Goal: Information Seeking & Learning: Check status

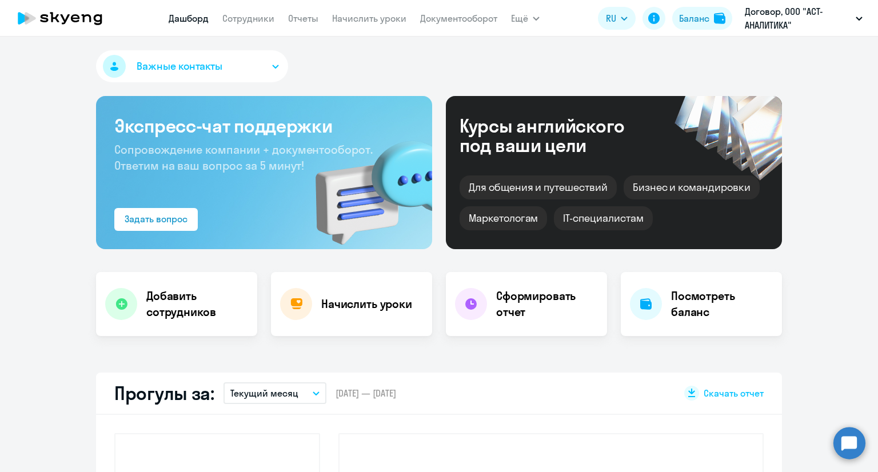
select select "30"
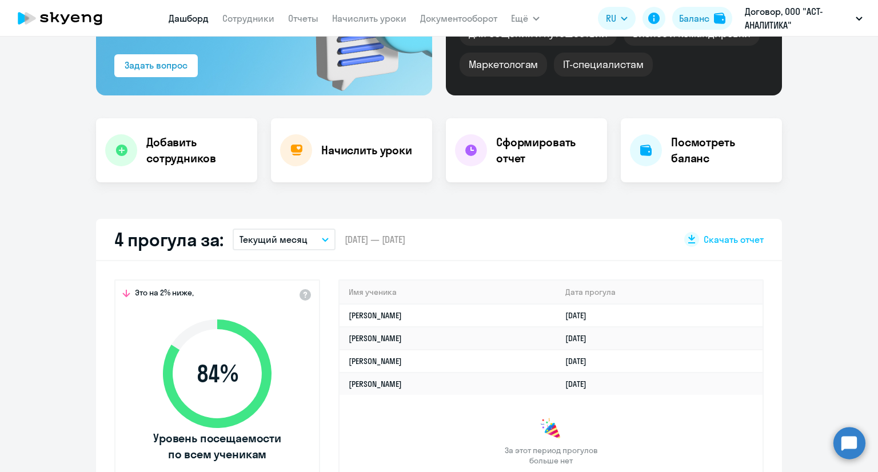
scroll to position [149, 0]
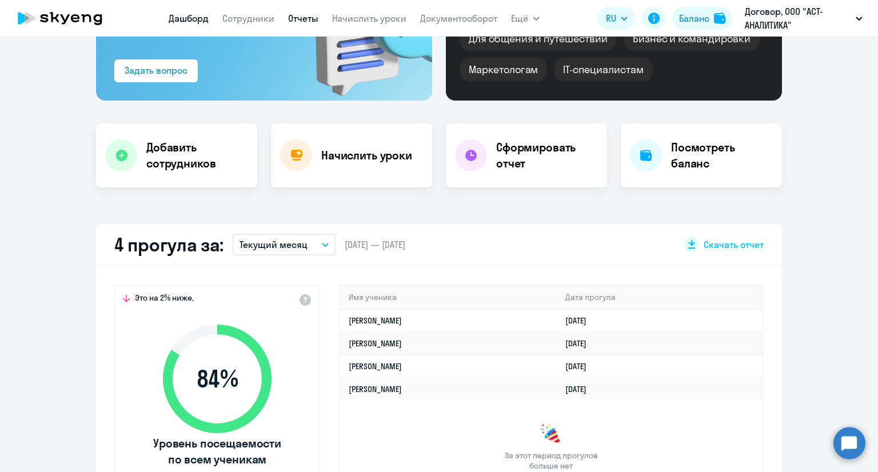
click at [306, 20] on link "Отчеты" at bounding box center [303, 18] width 30 height 11
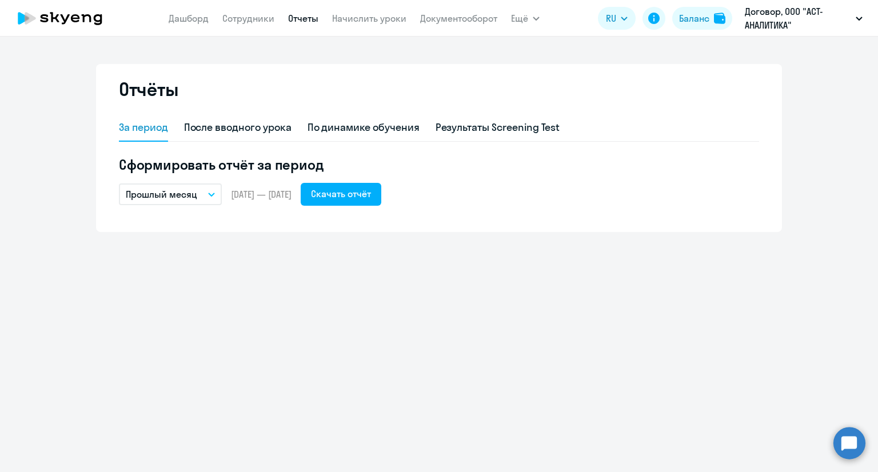
click at [171, 187] on p "Прошлый месяц" at bounding box center [161, 194] width 71 height 14
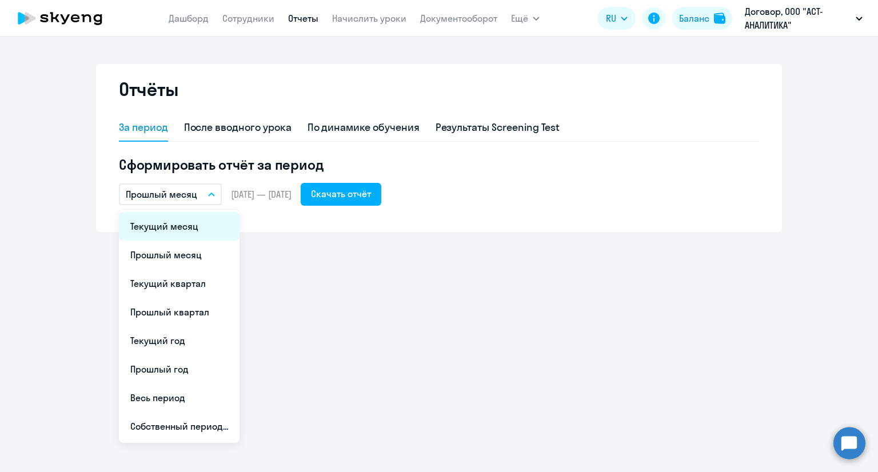
click at [171, 230] on li "Текущий месяц" at bounding box center [179, 226] width 121 height 29
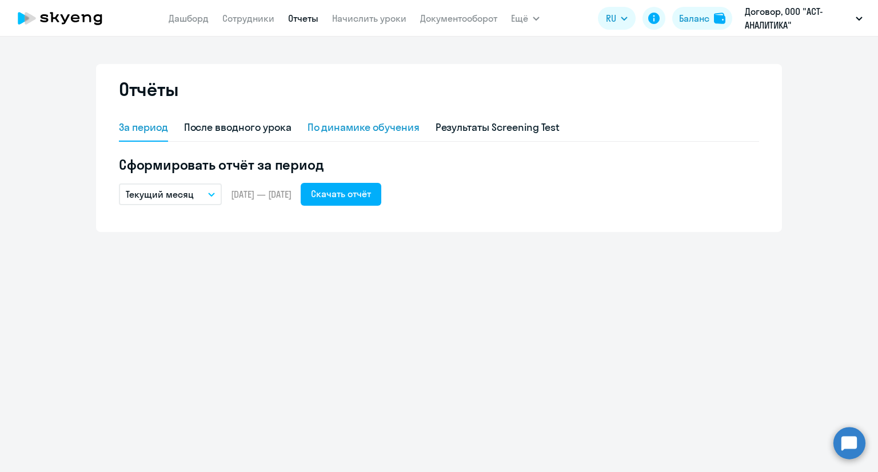
click at [352, 131] on div "По динамике обучения" at bounding box center [363, 127] width 112 height 15
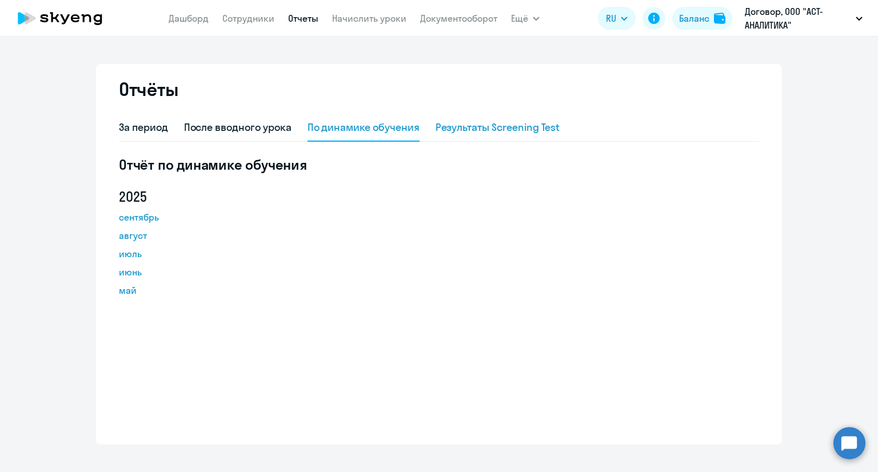
click at [466, 133] on div "Результаты Screening Test" at bounding box center [497, 127] width 125 height 15
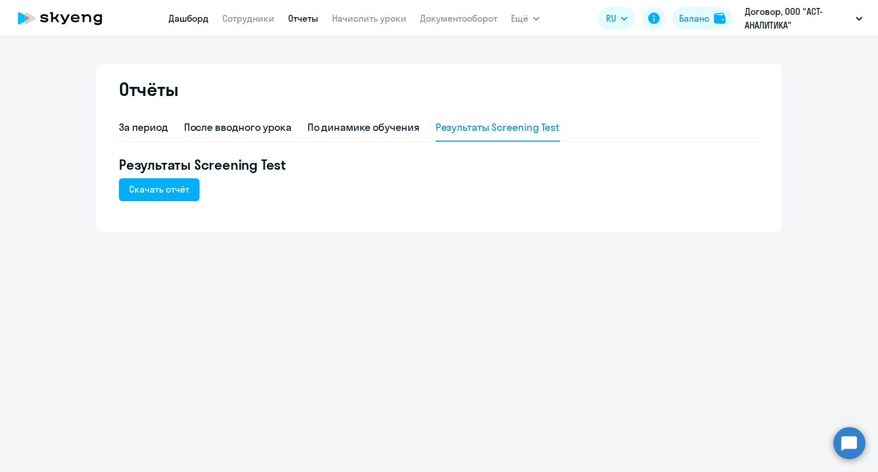
click at [181, 15] on link "Дашборд" at bounding box center [189, 18] width 40 height 11
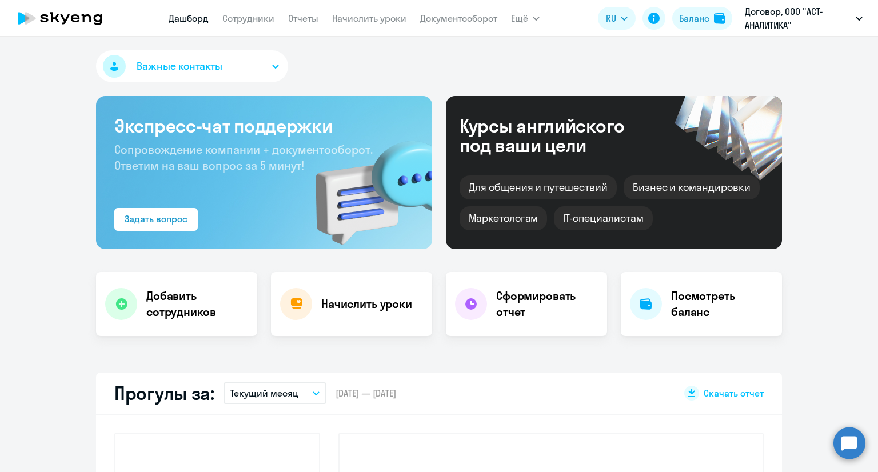
select select "30"
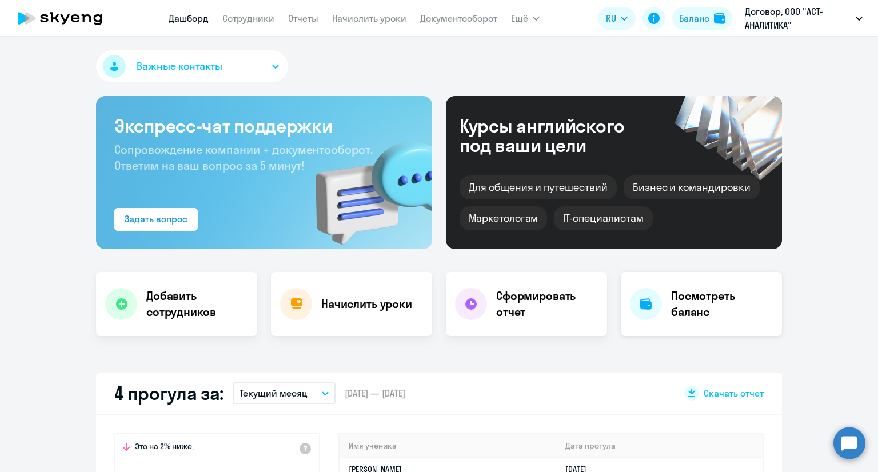
click at [699, 298] on h4 "Посмотреть баланс" at bounding box center [722, 304] width 102 height 32
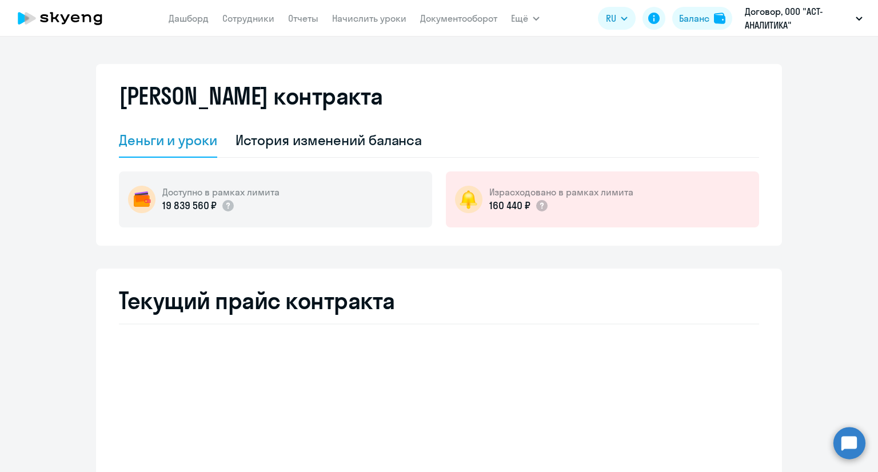
select select "english_adult_not_native_speaker"
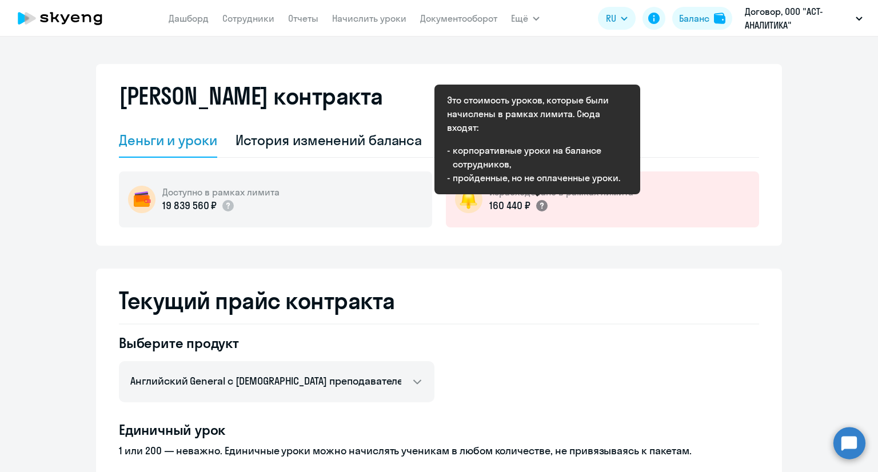
click at [536, 206] on circle at bounding box center [541, 205] width 11 height 11
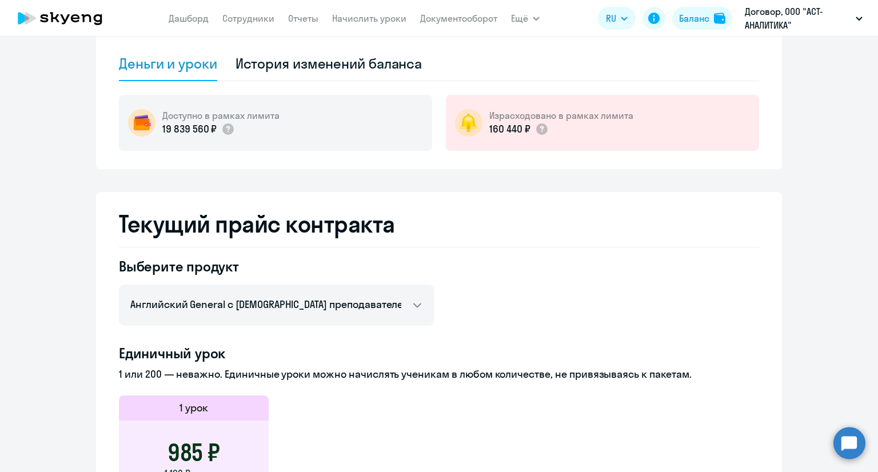
scroll to position [74, 0]
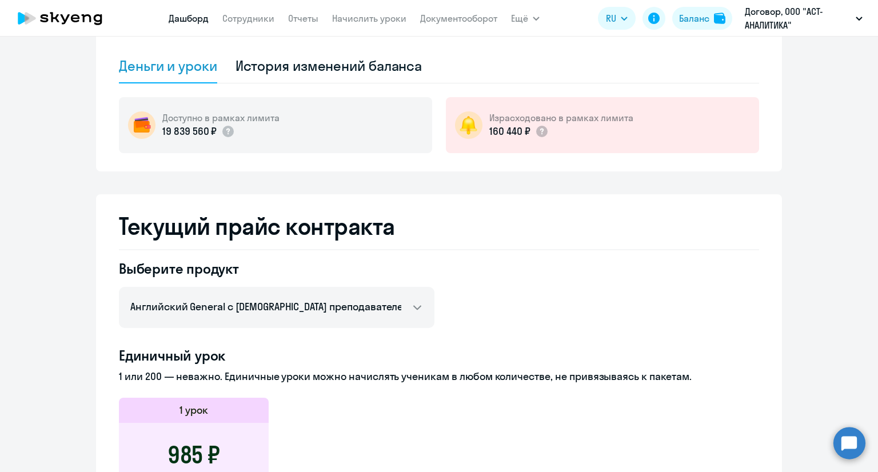
click at [192, 17] on link "Дашборд" at bounding box center [189, 18] width 40 height 11
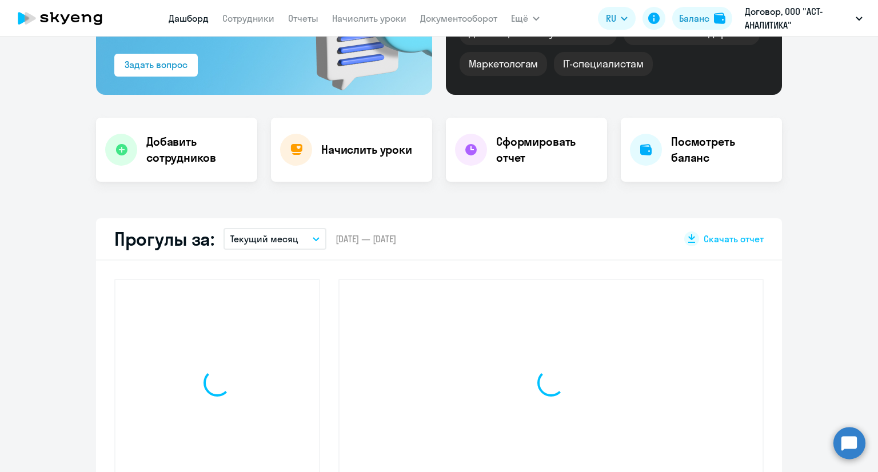
select select "30"
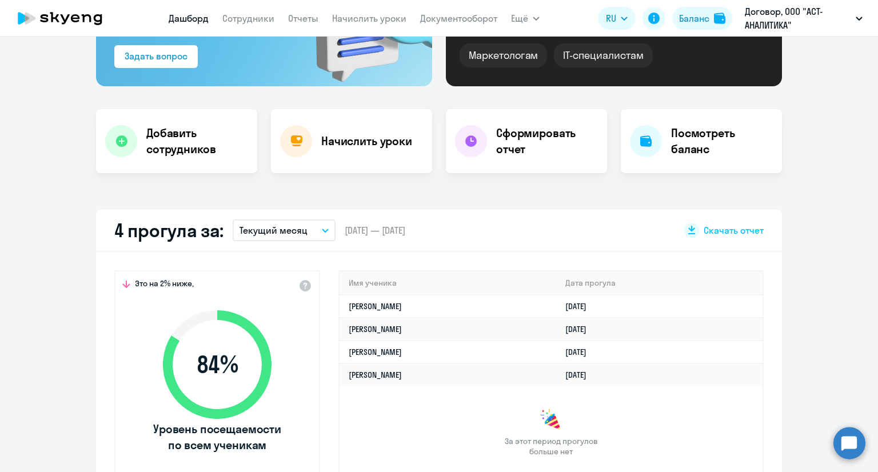
scroll to position [162, 0]
click at [555, 145] on h4 "Сформировать отчет" at bounding box center [547, 142] width 102 height 32
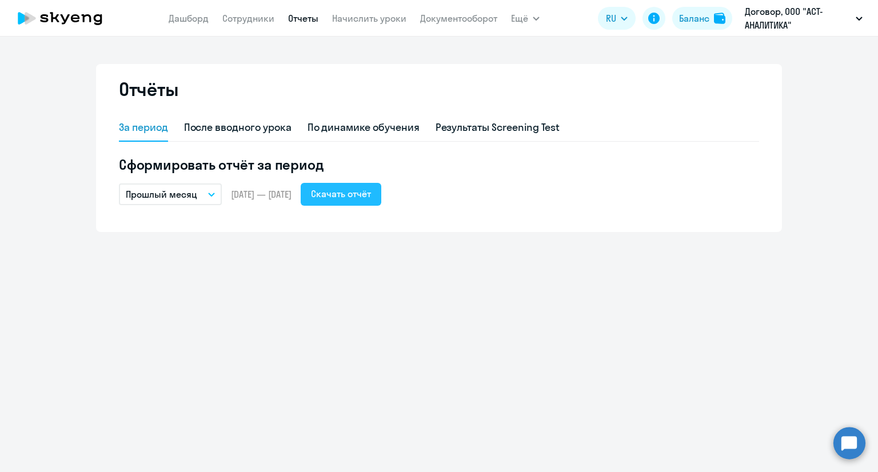
click at [369, 199] on div "Скачать отчёт" at bounding box center [341, 194] width 60 height 14
click at [437, 19] on link "Документооборот" at bounding box center [458, 18] width 77 height 11
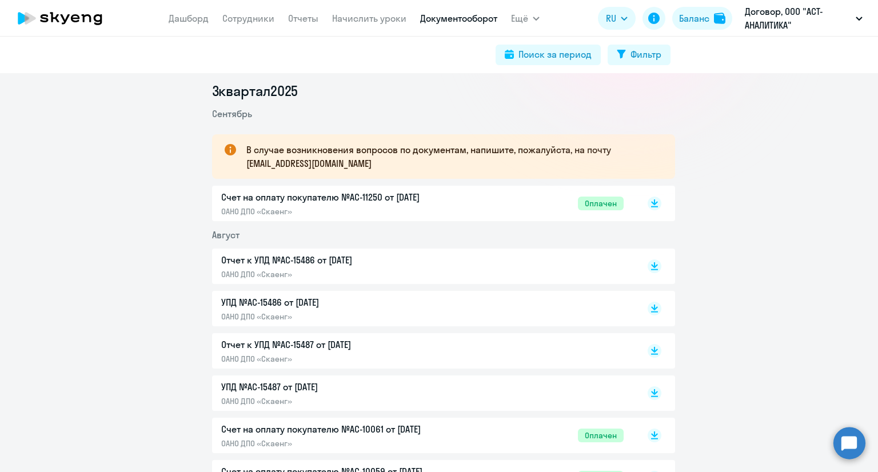
scroll to position [149, 0]
click at [653, 260] on rect at bounding box center [654, 266] width 14 height 14
click at [183, 21] on link "Дашборд" at bounding box center [189, 18] width 40 height 11
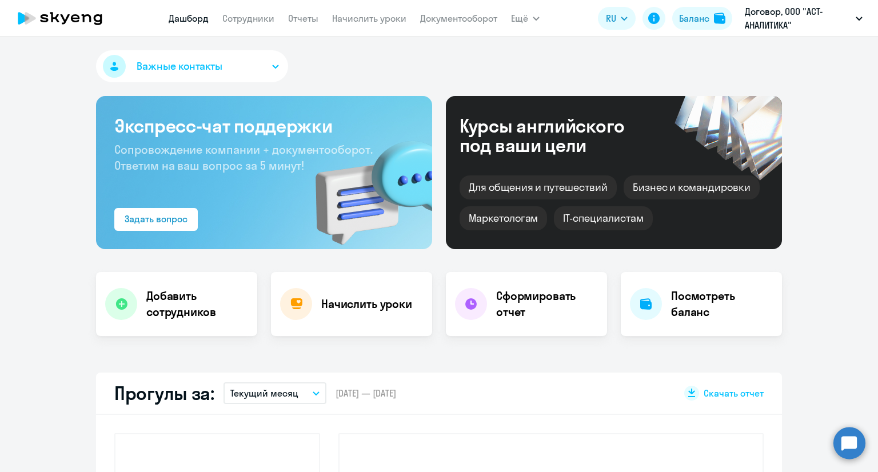
select select "30"
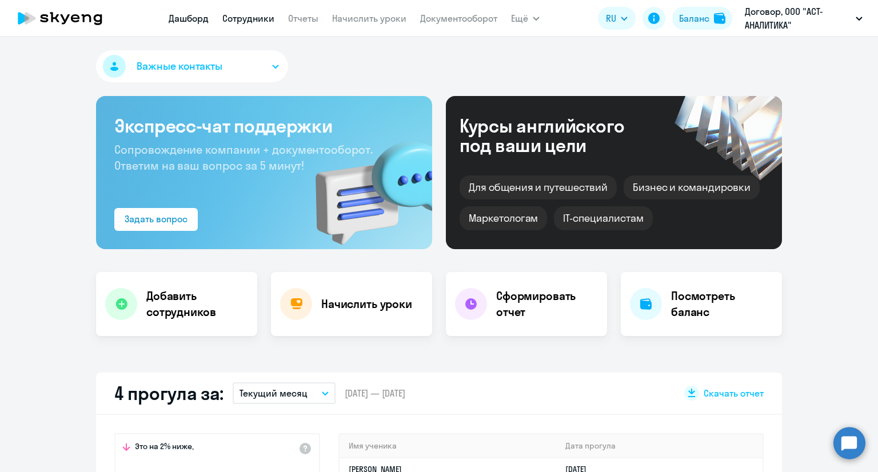
click at [265, 23] on link "Сотрудники" at bounding box center [248, 18] width 52 height 11
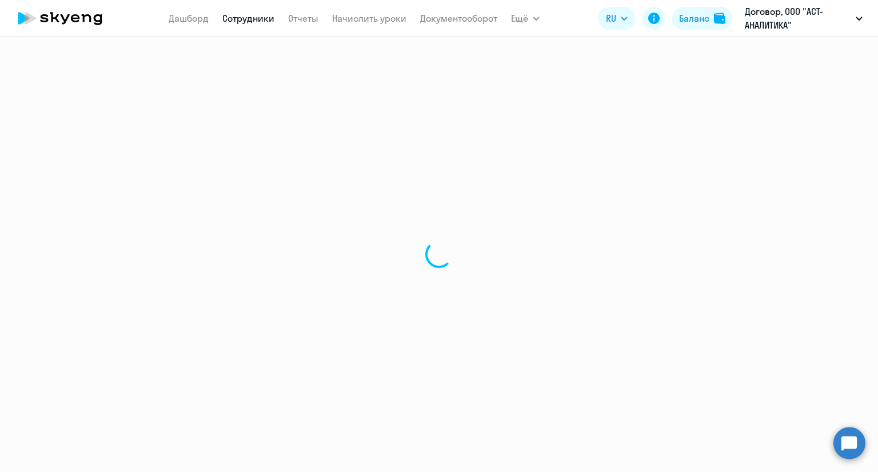
select select "30"
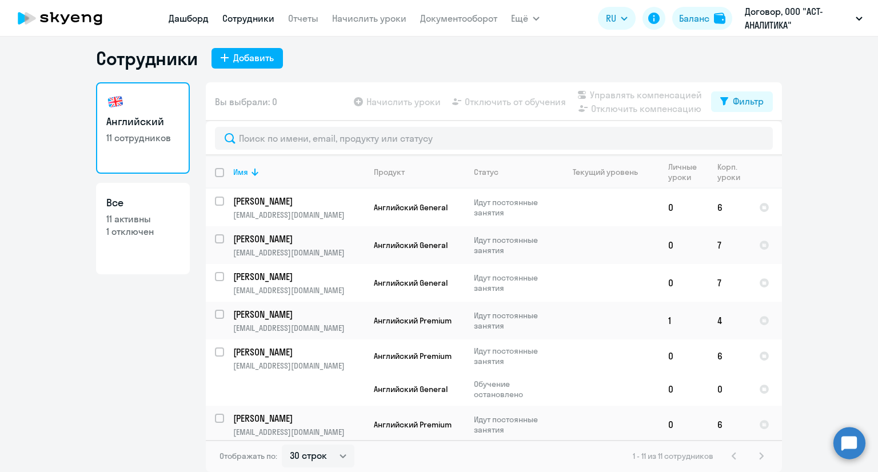
click at [203, 22] on link "Дашборд" at bounding box center [189, 18] width 40 height 11
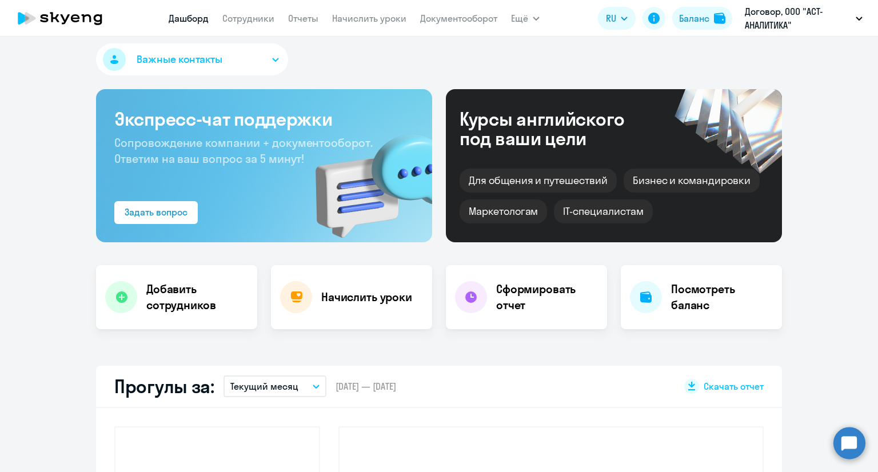
select select "30"
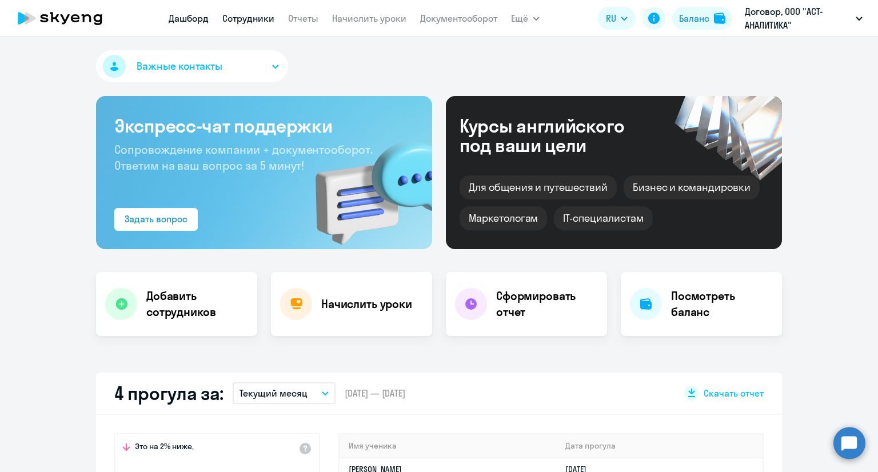
click at [266, 14] on link "Сотрудники" at bounding box center [248, 18] width 52 height 11
select select "30"
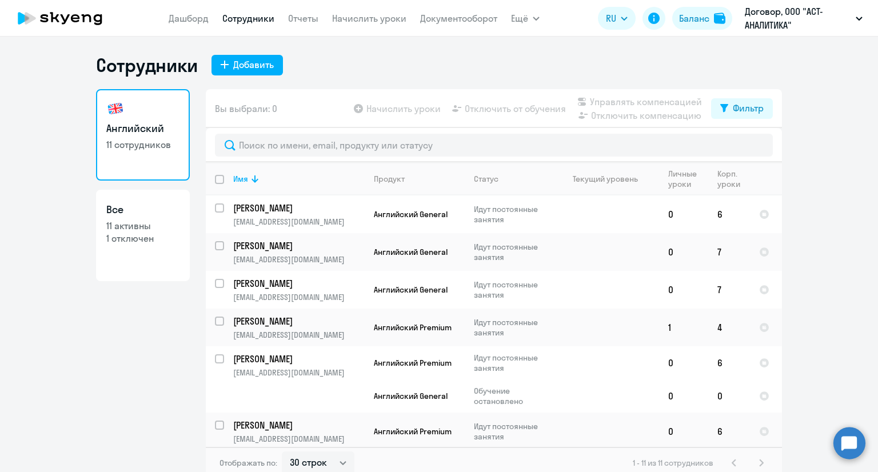
click at [299, 11] on app-menu-item-link "Отчеты" at bounding box center [303, 18] width 30 height 14
click at [299, 13] on link "Отчеты" at bounding box center [303, 18] width 30 height 11
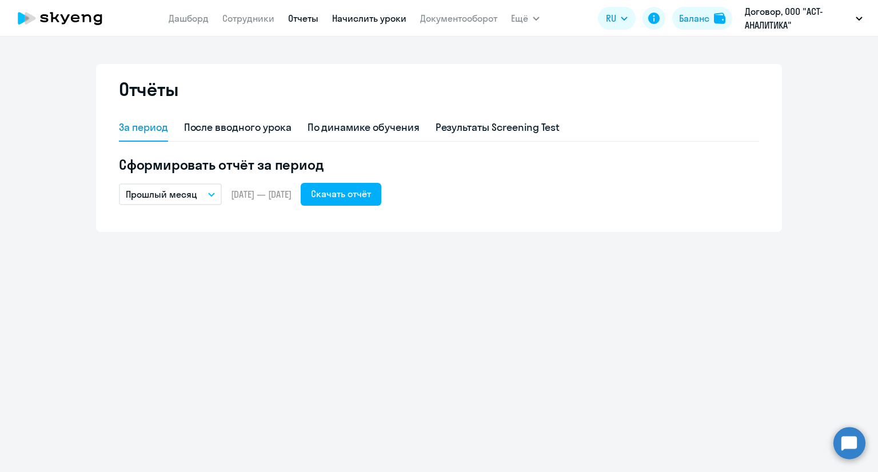
click at [369, 14] on link "Начислить уроки" at bounding box center [369, 18] width 74 height 11
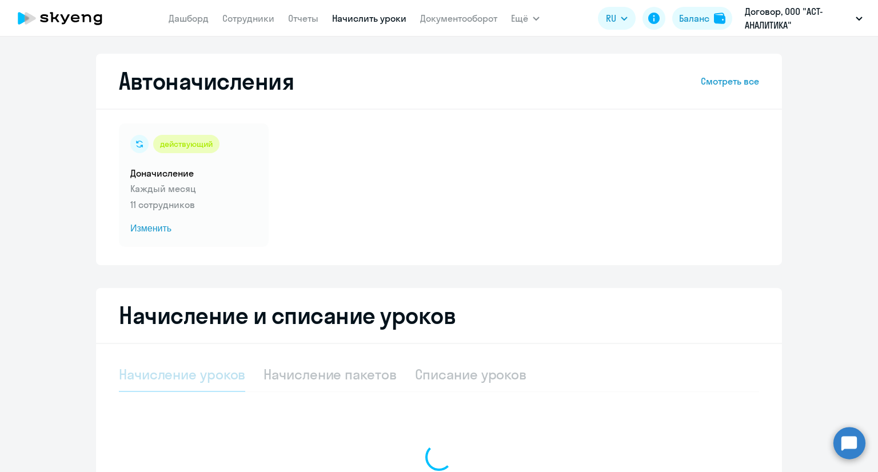
select select "10"
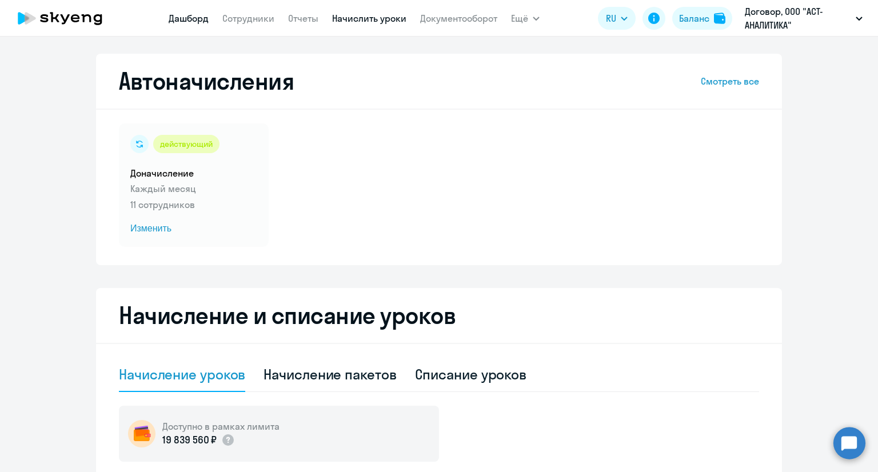
click at [173, 21] on link "Дашборд" at bounding box center [189, 18] width 40 height 11
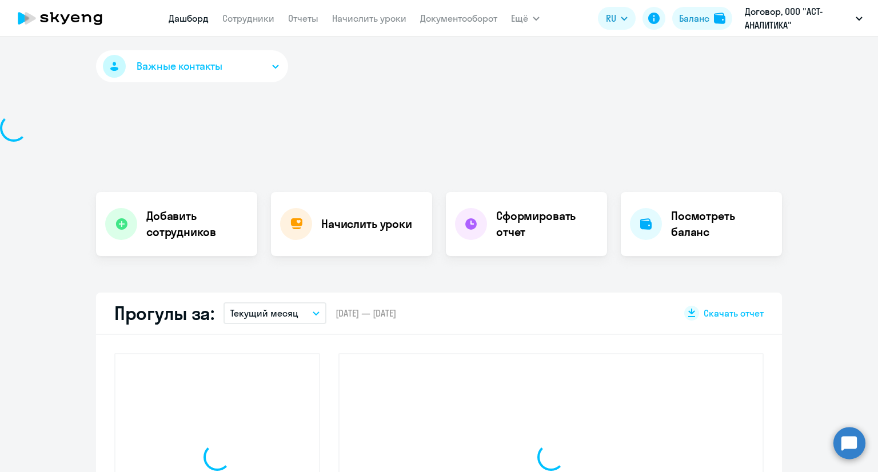
select select "30"
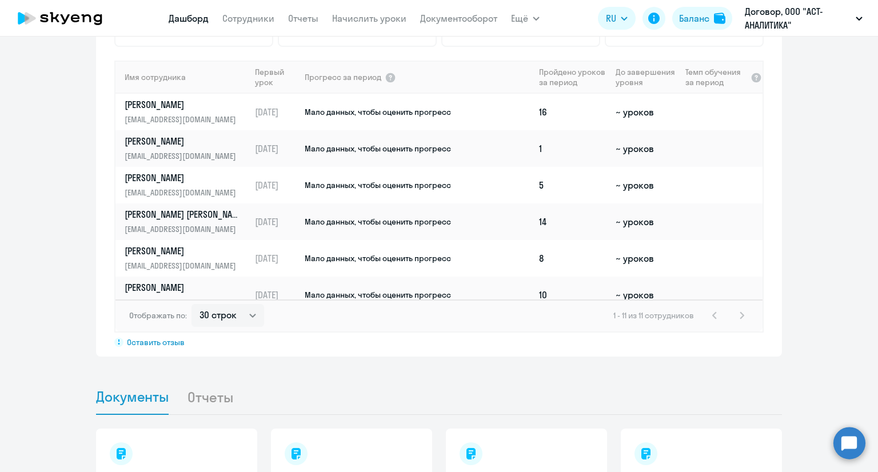
scroll to position [805, 0]
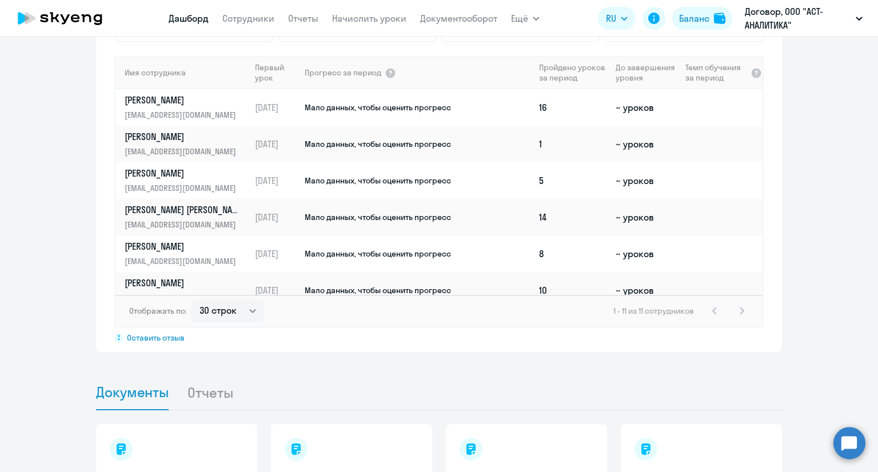
click at [573, 68] on th "Пройдено уроков за период" at bounding box center [572, 72] width 77 height 33
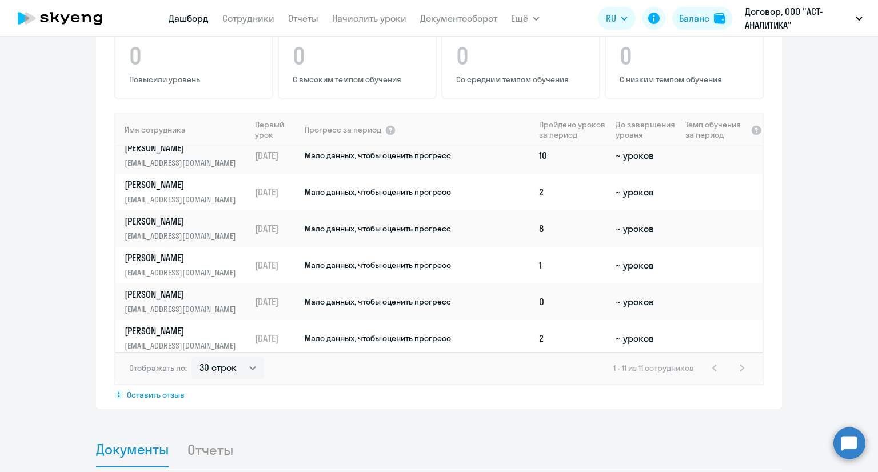
scroll to position [197, 0]
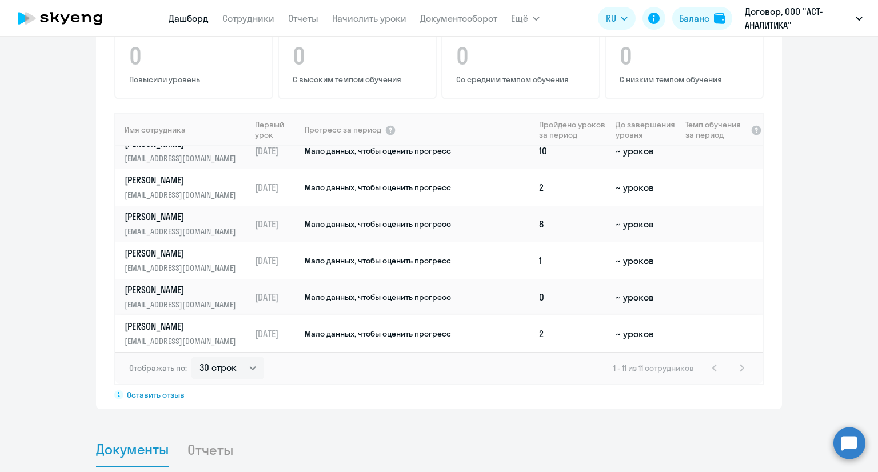
click at [412, 329] on span "Мало данных, чтобы оценить прогресс" at bounding box center [378, 334] width 146 height 10
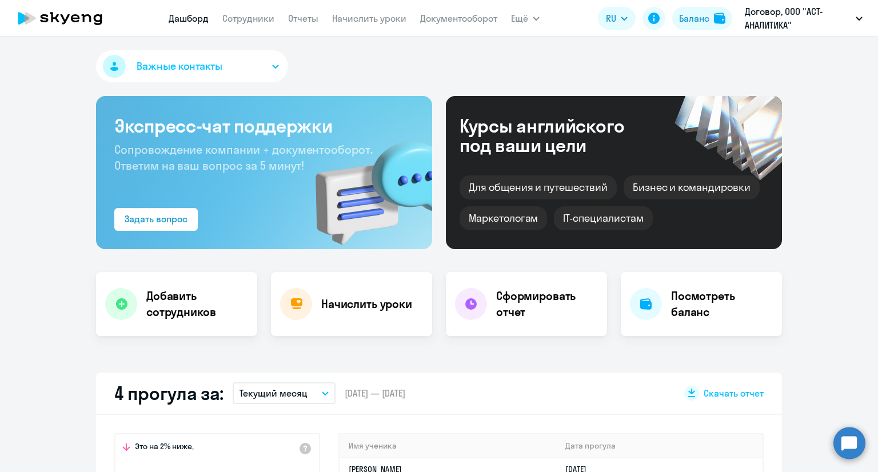
select select "english"
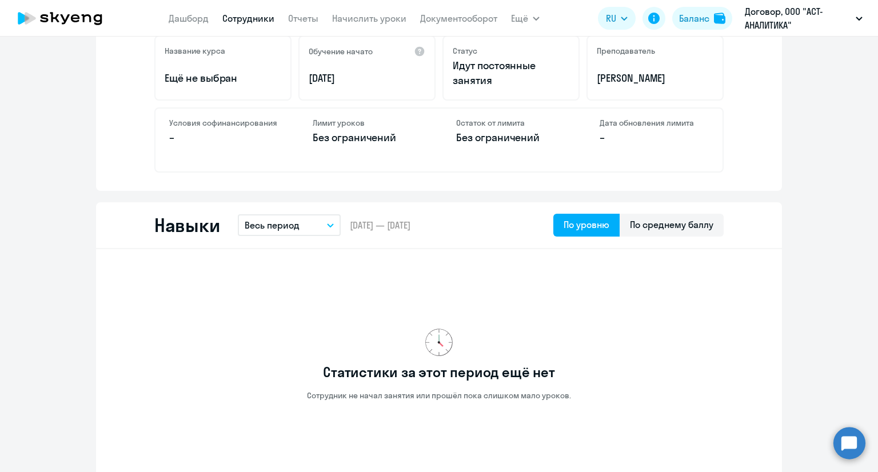
scroll to position [446, 0]
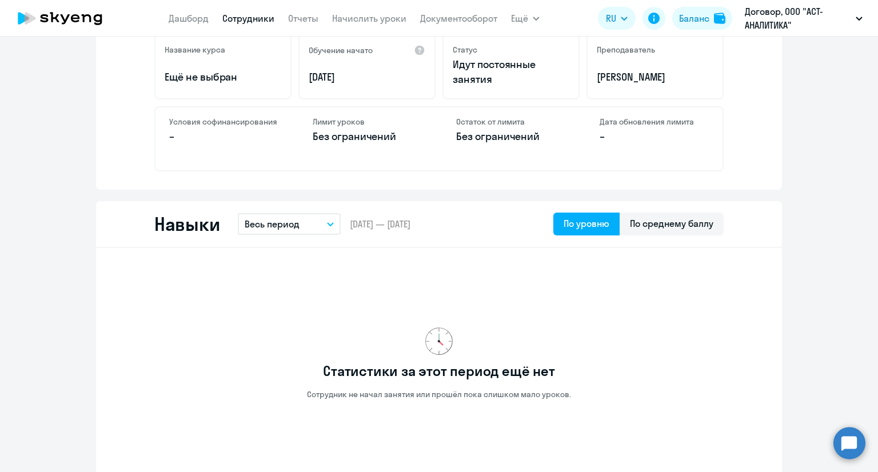
click at [539, 380] on div "Статистики за этот период ещё нет Сотрудник не начал занятия или прошёл пока сл…" at bounding box center [438, 363] width 569 height 213
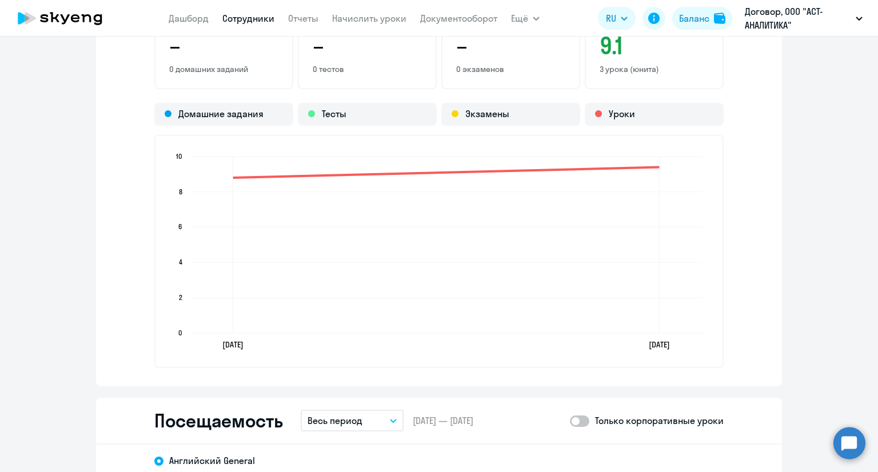
scroll to position [1007, 0]
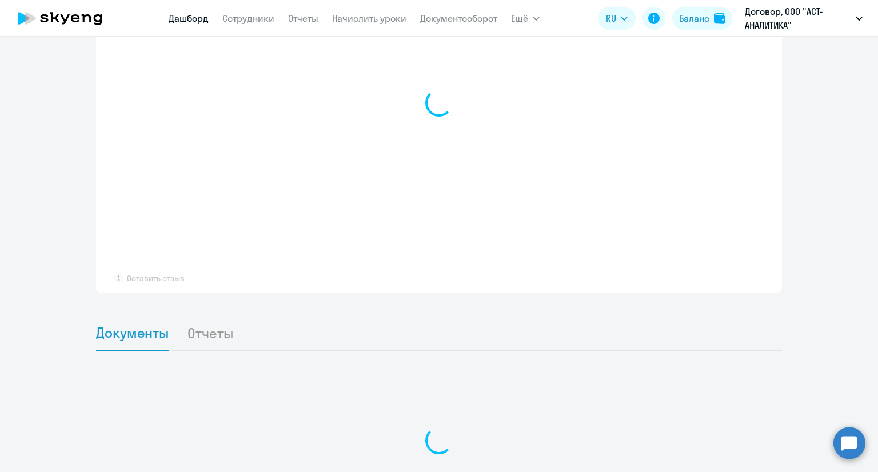
scroll to position [864, 0]
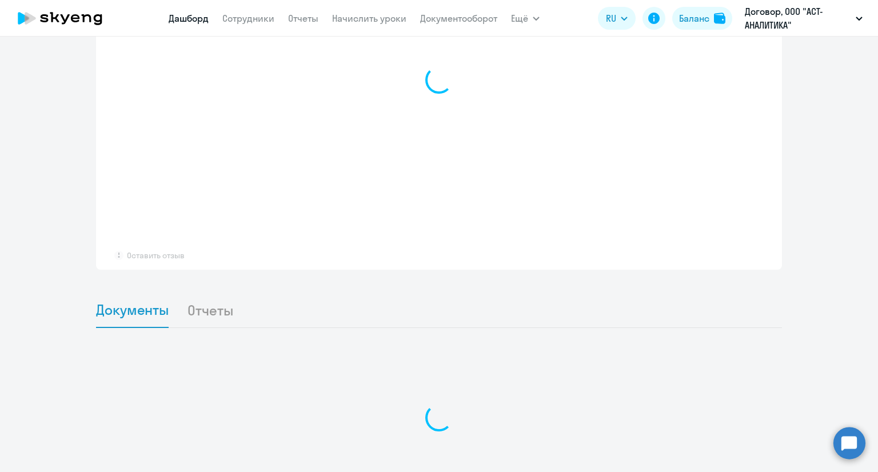
select select "30"
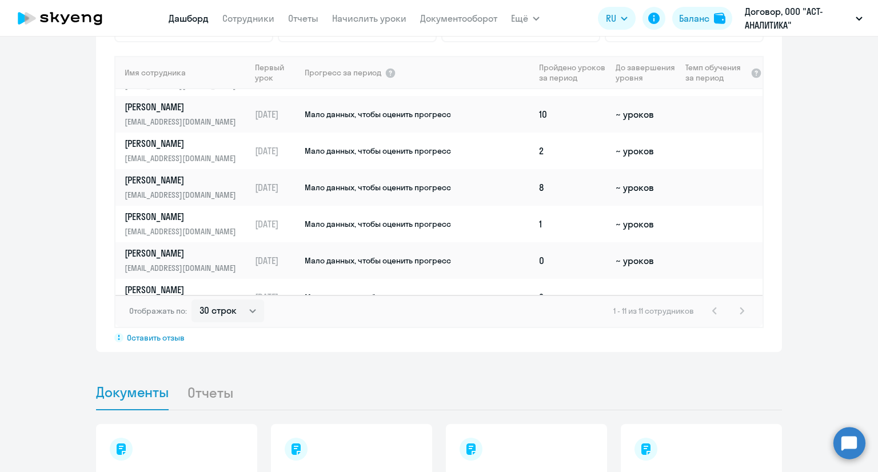
scroll to position [197, 0]
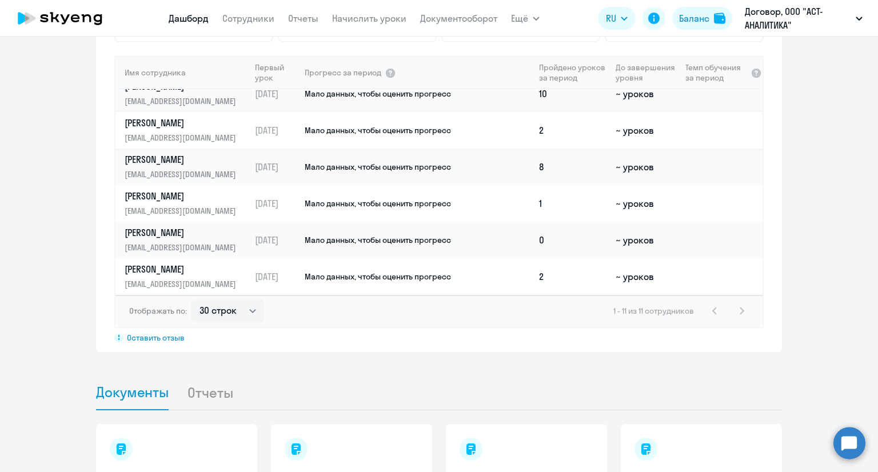
click at [473, 129] on td "Мало данных, чтобы оценить прогресс" at bounding box center [418, 130] width 231 height 37
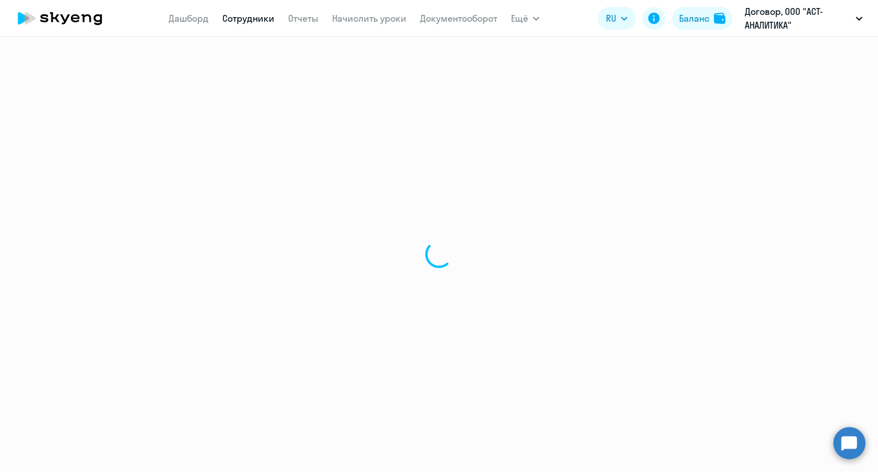
select select "english"
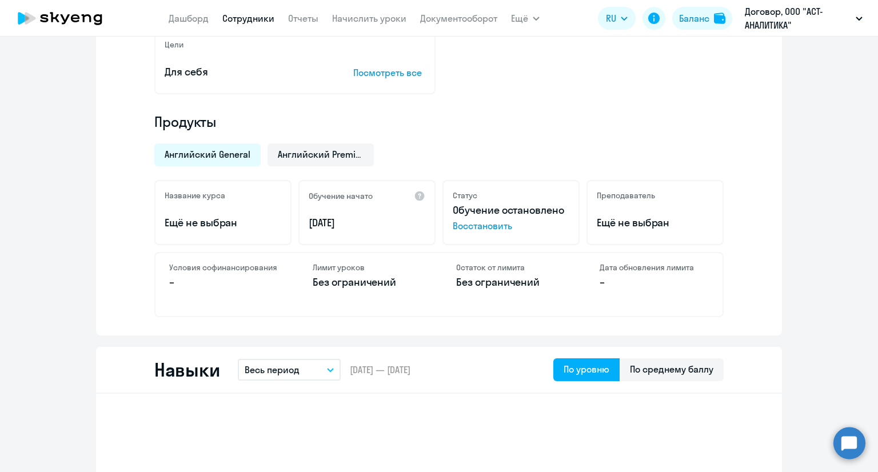
scroll to position [302, 0]
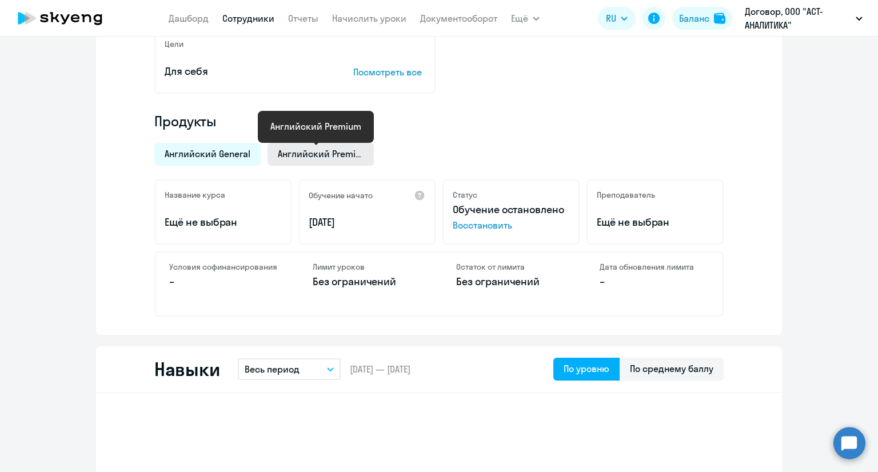
click at [317, 147] on span "Английский Premium" at bounding box center [321, 153] width 86 height 13
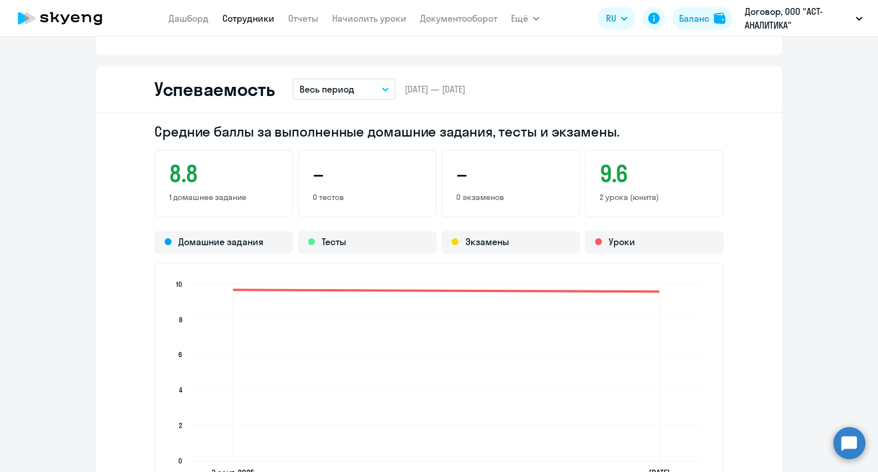
scroll to position [829, 0]
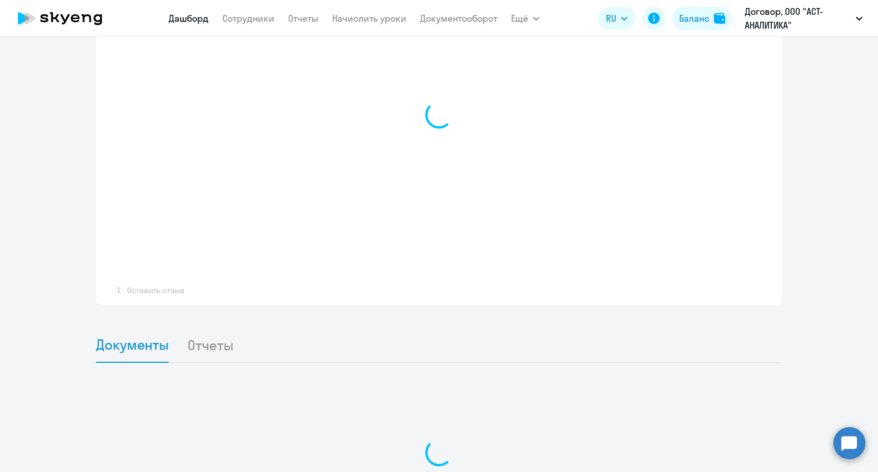
scroll to position [851, 0]
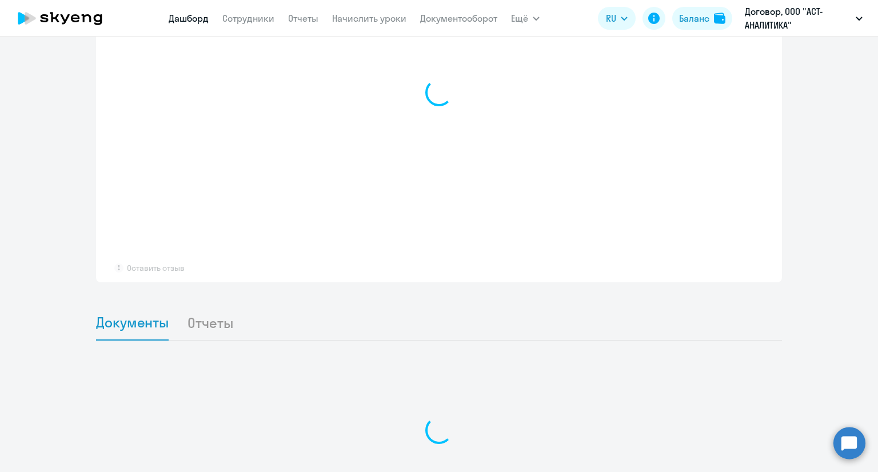
select select "30"
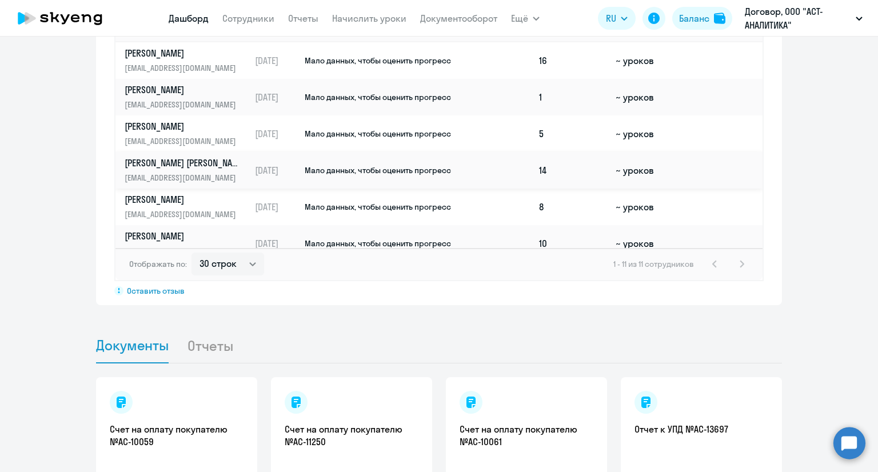
click at [357, 170] on span "Мало данных, чтобы оценить прогресс" at bounding box center [378, 170] width 146 height 10
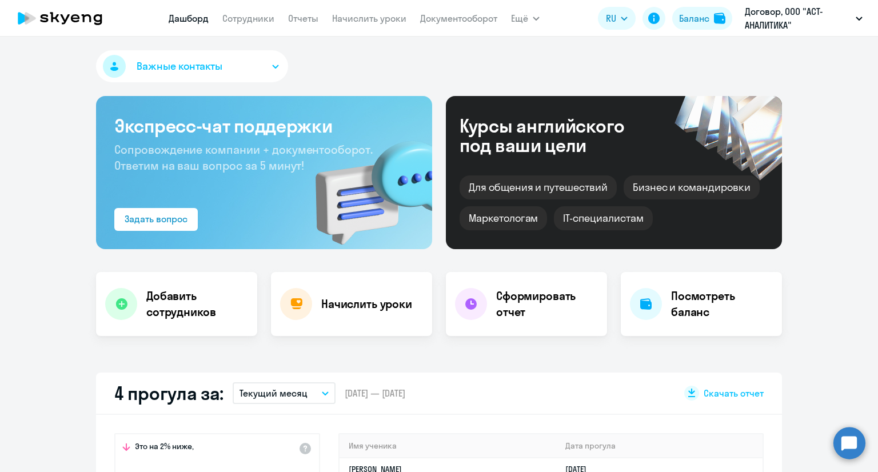
select select "english"
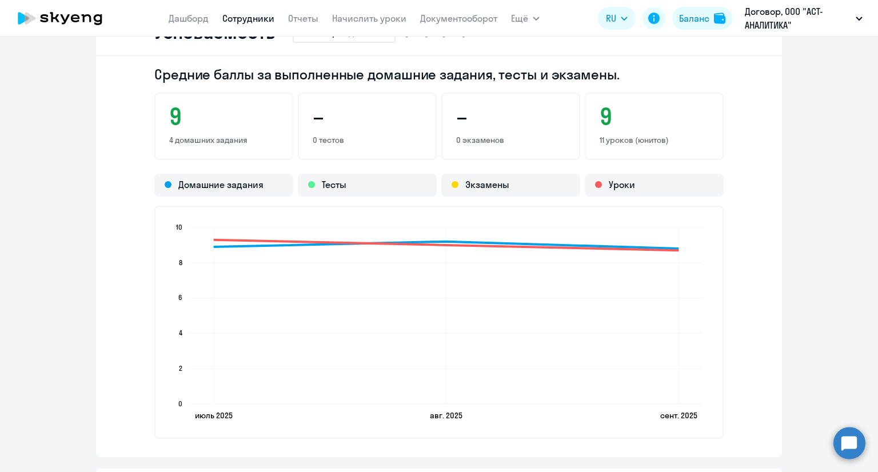
scroll to position [804, 0]
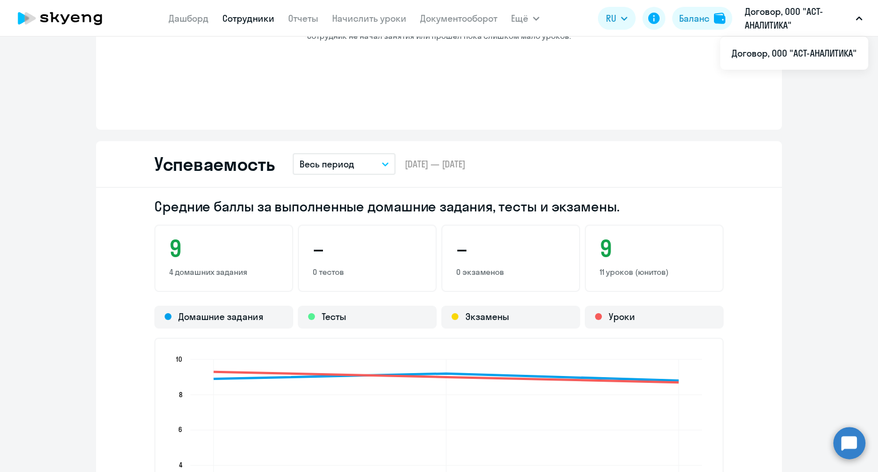
click at [772, 12] on p "Договор, ООО "АСТ-АНАЛИТИКА"" at bounding box center [798, 18] width 106 height 27
click at [776, 23] on p "Договор, ООО "АСТ-АНАЛИТИКА"" at bounding box center [798, 18] width 106 height 27
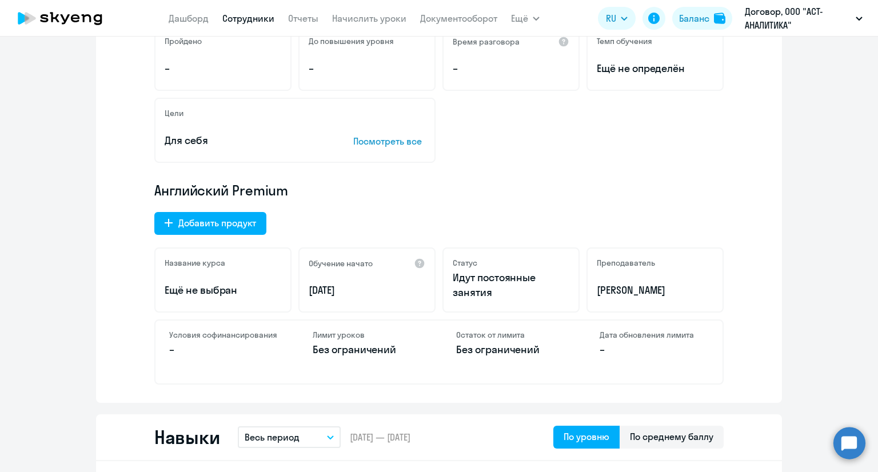
scroll to position [0, 0]
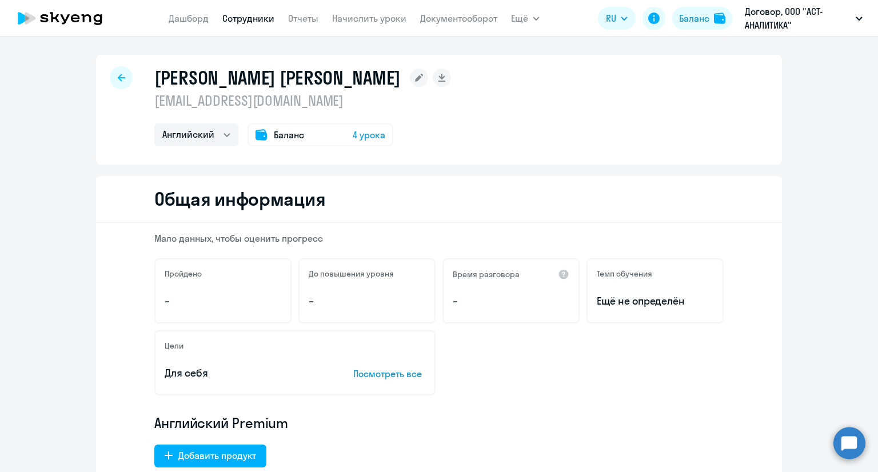
click at [61, 10] on icon at bounding box center [60, 18] width 101 height 29
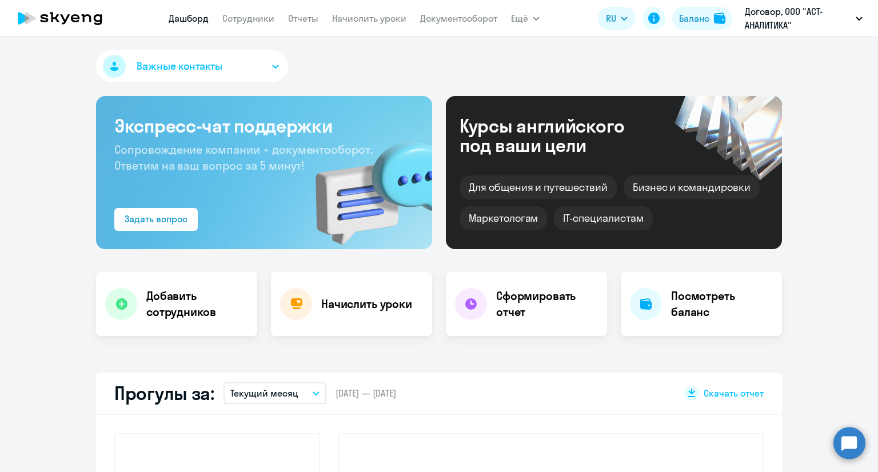
select select "30"
